Goal: Task Accomplishment & Management: Manage account settings

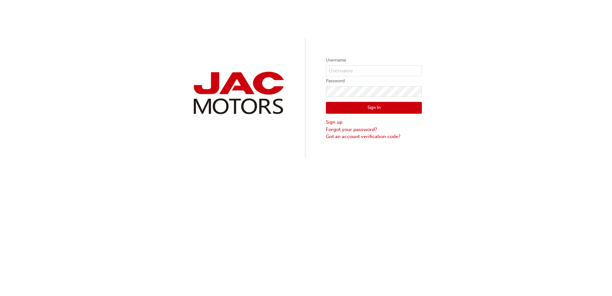
click at [344, 76] on form "Username Password Sign In Sign up Forgot your password? Got an account verifica…" at bounding box center [374, 98] width 96 height 84
click at [350, 64] on label "Username" at bounding box center [374, 60] width 96 height 8
click at [350, 70] on input "text" at bounding box center [374, 70] width 96 height 11
click at [350, 86] on form "Username Password Sign In Sign up Forgot your password? Got an account verifica…" at bounding box center [374, 98] width 96 height 84
click at [352, 68] on input "text" at bounding box center [374, 70] width 96 height 11
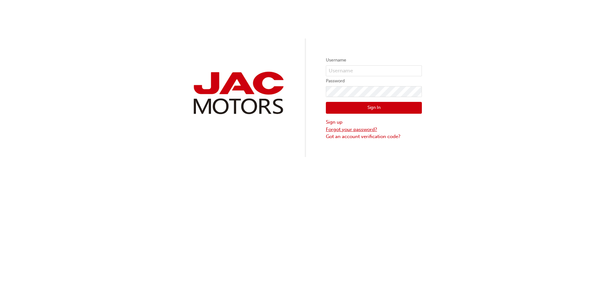
click at [356, 128] on link "Forgot your password?" at bounding box center [374, 129] width 96 height 7
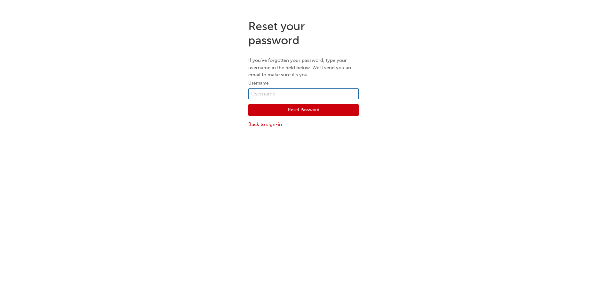
click at [316, 95] on input "text" at bounding box center [303, 93] width 110 height 11
click at [273, 126] on link "Back to sign-in" at bounding box center [303, 124] width 110 height 7
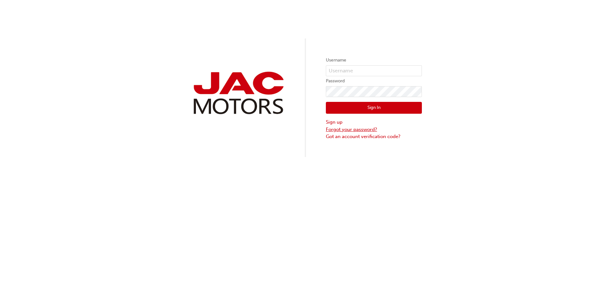
click at [348, 129] on link "Forgot your password?" at bounding box center [374, 129] width 96 height 7
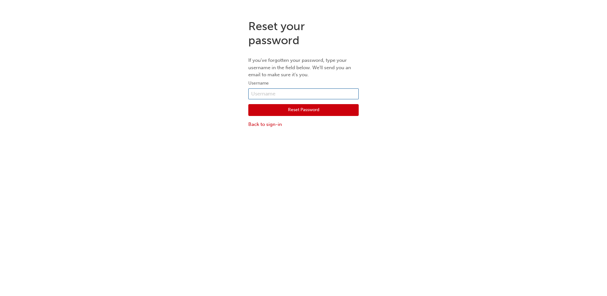
click at [308, 91] on input "text" at bounding box center [303, 93] width 110 height 11
type input "[DOMAIN_NAME][EMAIL_ADDRESS][DOMAIN_NAME]"
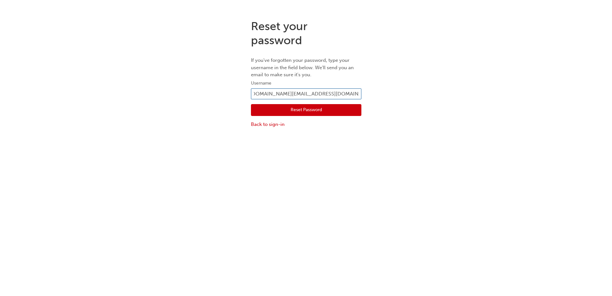
scroll to position [0, 3]
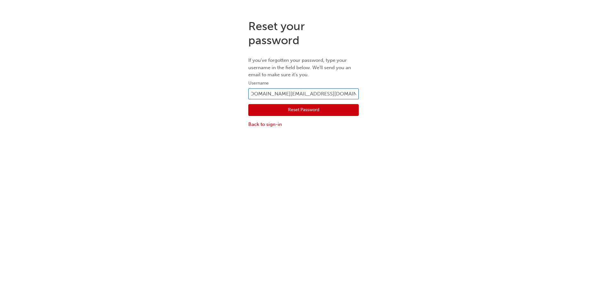
click button "Reset Password" at bounding box center [303, 110] width 110 height 12
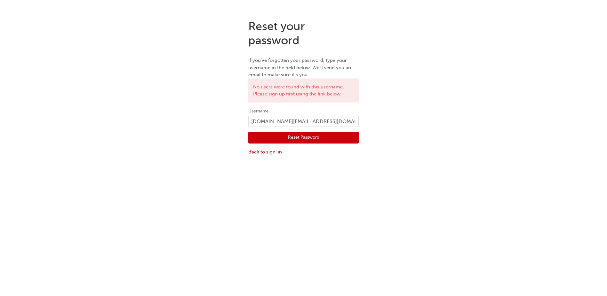
click at [266, 149] on link "Back to sign-in" at bounding box center [303, 151] width 110 height 7
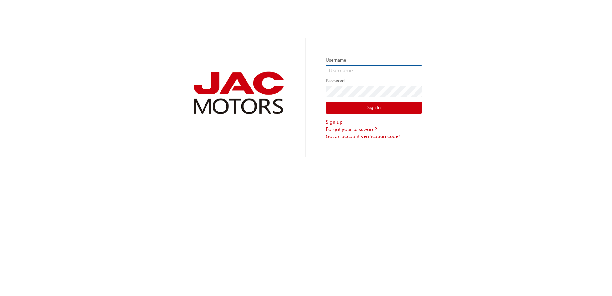
click at [343, 68] on input "text" at bounding box center [374, 70] width 96 height 11
click at [359, 137] on link "Got an account verification code?" at bounding box center [374, 136] width 96 height 7
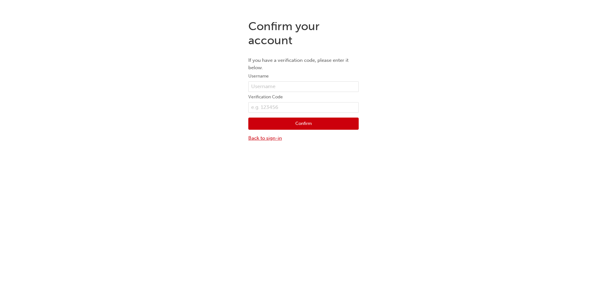
click at [284, 136] on link "Back to sign-in" at bounding box center [303, 137] width 110 height 7
